Goal: Find specific page/section: Find specific page/section

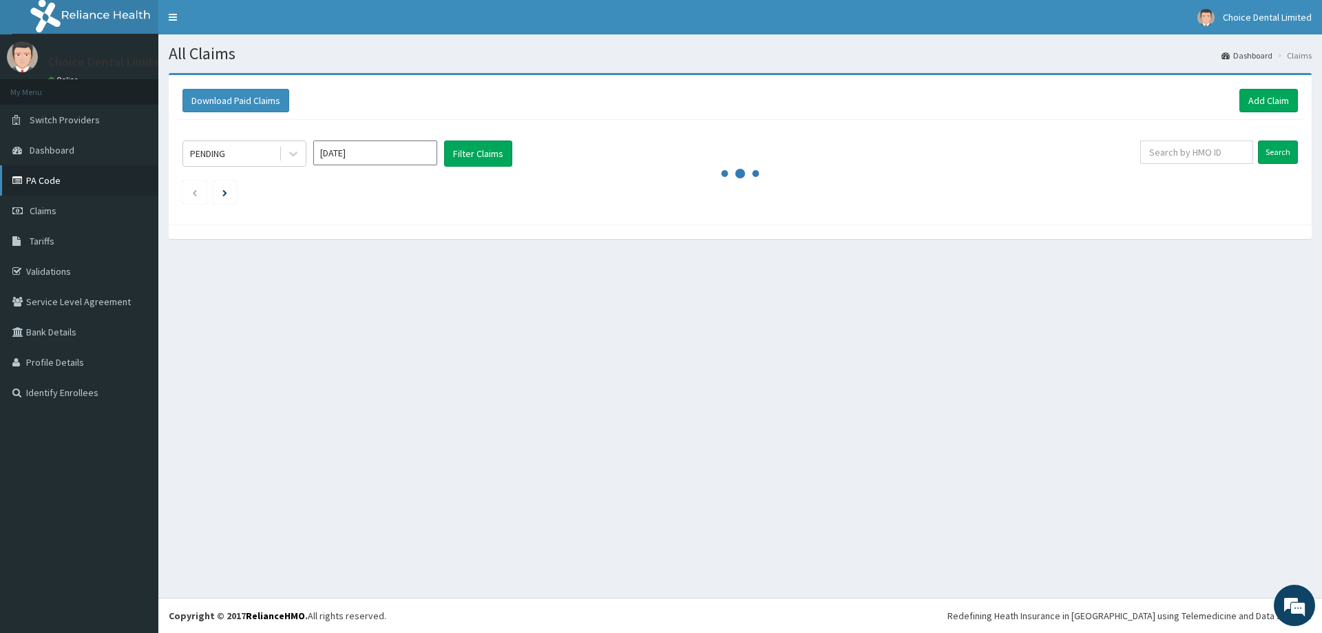
click at [43, 180] on link "PA Code" at bounding box center [79, 180] width 158 height 30
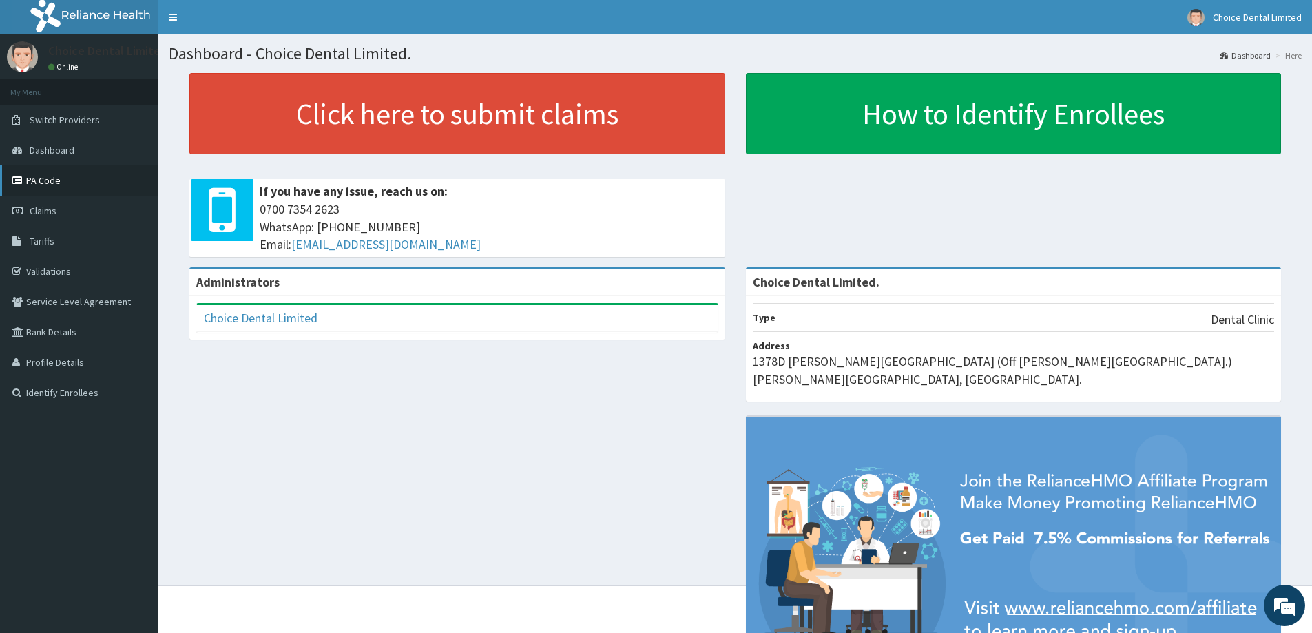
click at [39, 179] on link "PA Code" at bounding box center [79, 180] width 158 height 30
